Goal: Task Accomplishment & Management: Manage account settings

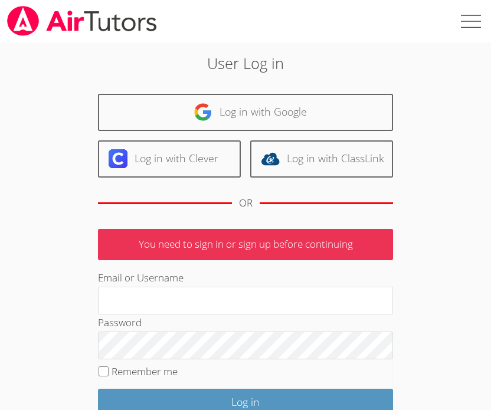
type input "[EMAIL_ADDRESS][DOMAIN_NAME]"
click at [107, 369] on input "Remember me" at bounding box center [104, 371] width 10 height 10
checkbox input "true"
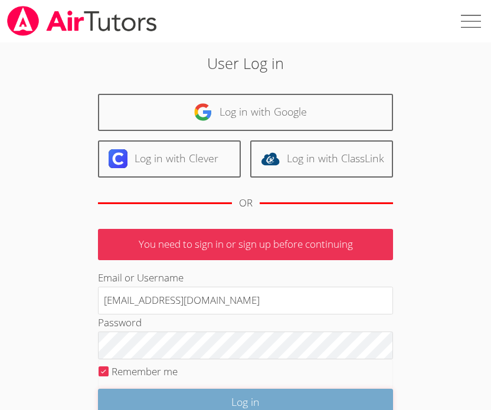
click at [161, 392] on input "Log in" at bounding box center [245, 403] width 295 height 28
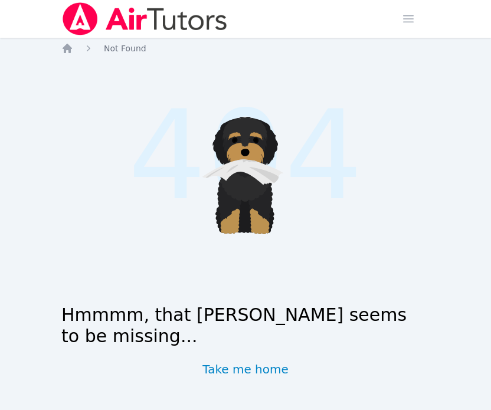
click at [126, 8] on img at bounding box center [144, 18] width 167 height 33
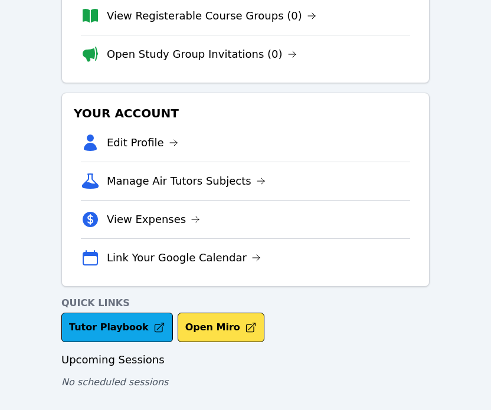
scroll to position [176, 0]
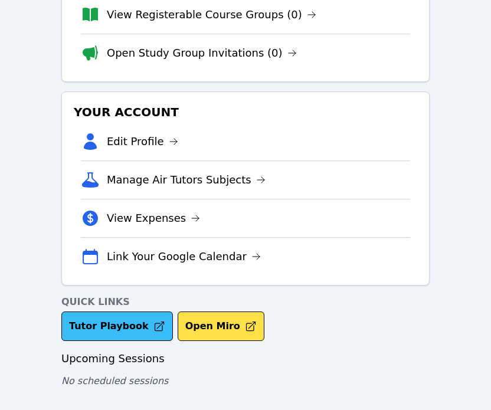
click at [130, 327] on link "Tutor Playbook" at bounding box center [117, 327] width 112 height 30
